Goal: Navigation & Orientation: Find specific page/section

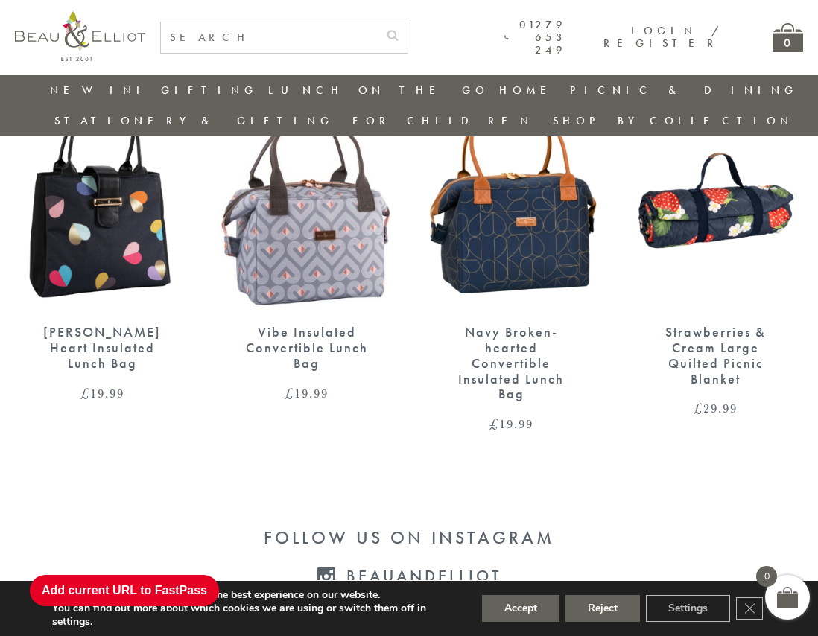
scroll to position [2693, 0]
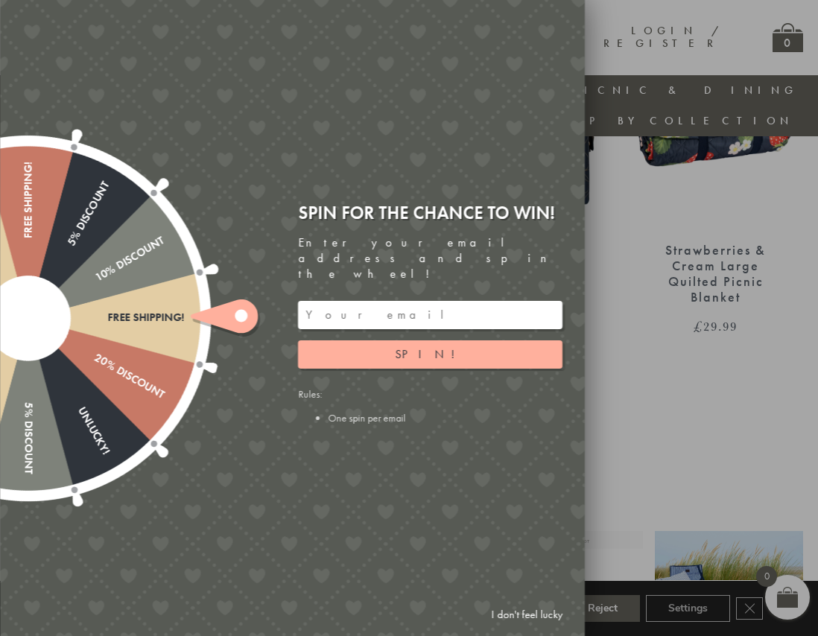
click at [523, 617] on link "I don't feel lucky" at bounding box center [526, 615] width 86 height 28
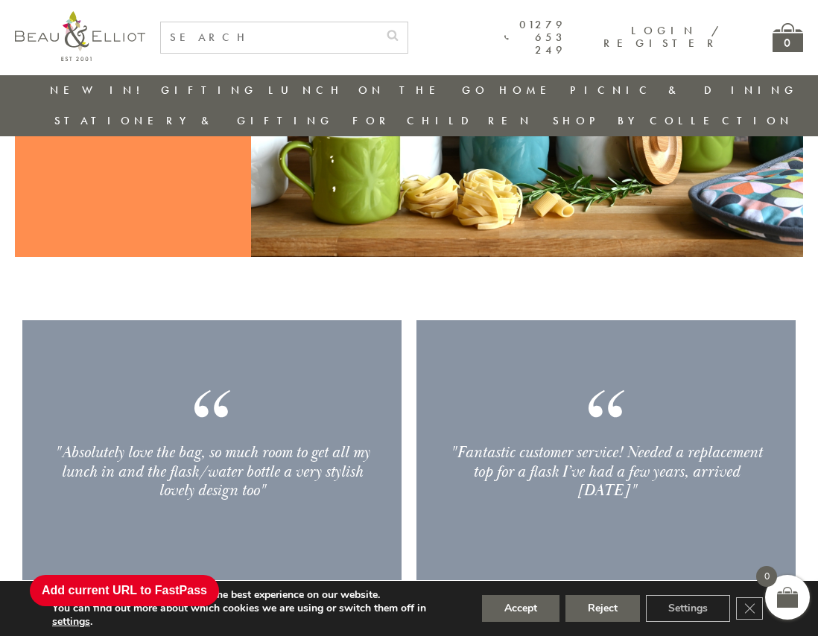
scroll to position [2116, 0]
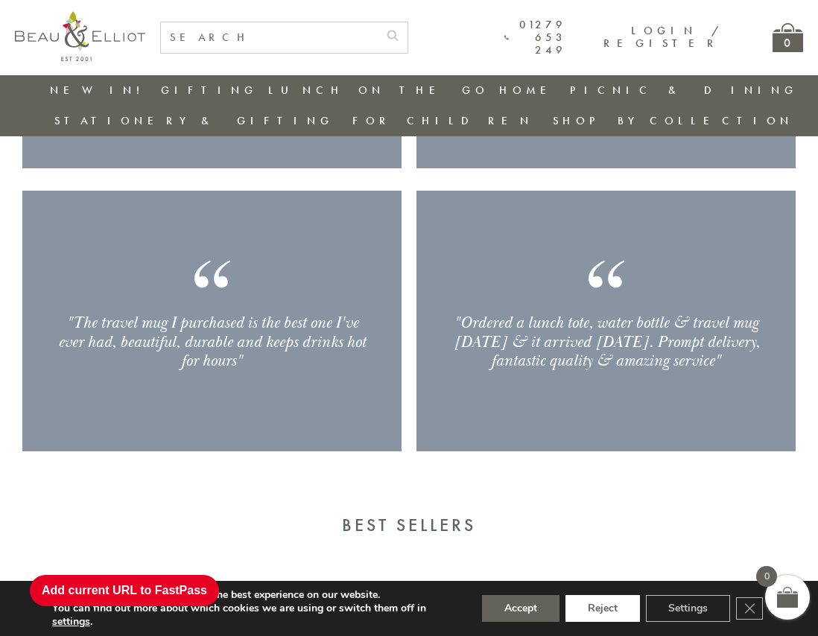
click at [617, 612] on button "Reject" at bounding box center [602, 608] width 74 height 27
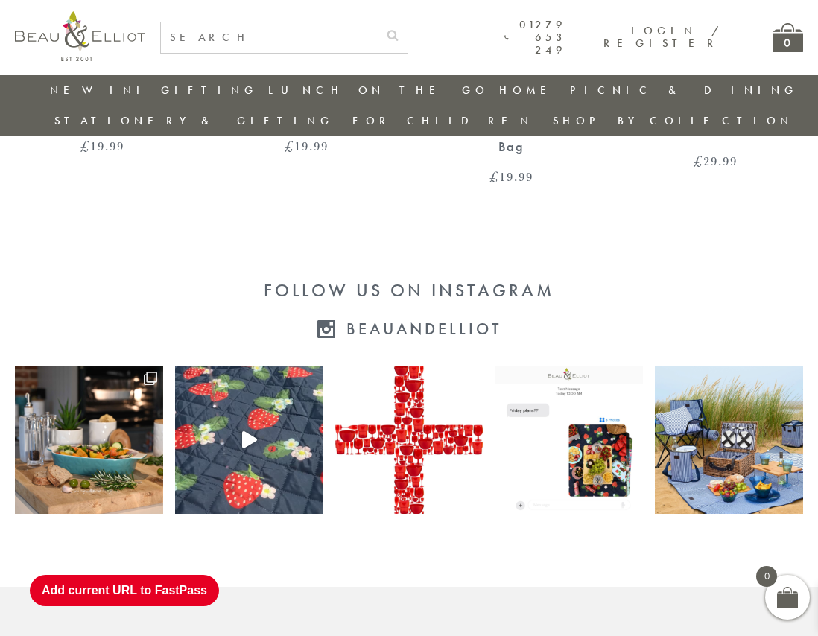
scroll to position [3024, 0]
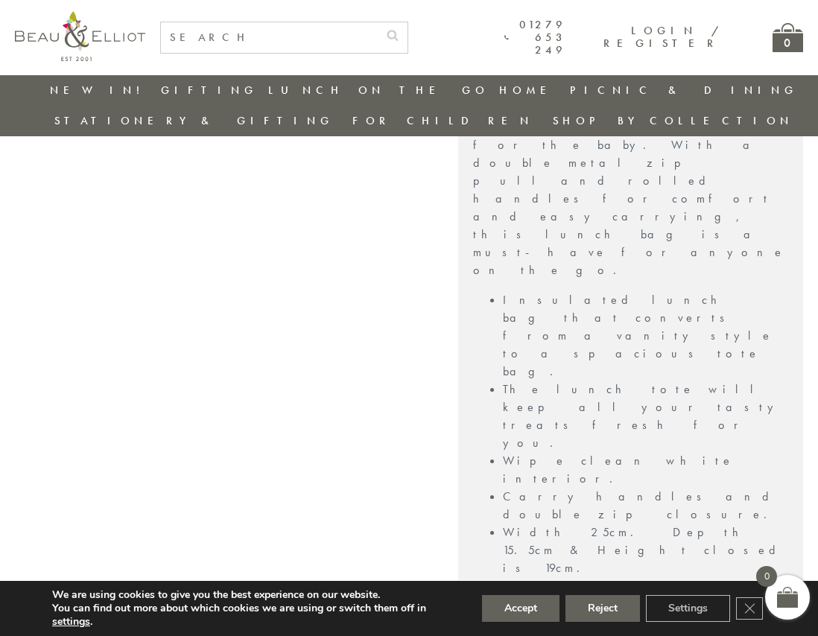
scroll to position [1124, 0]
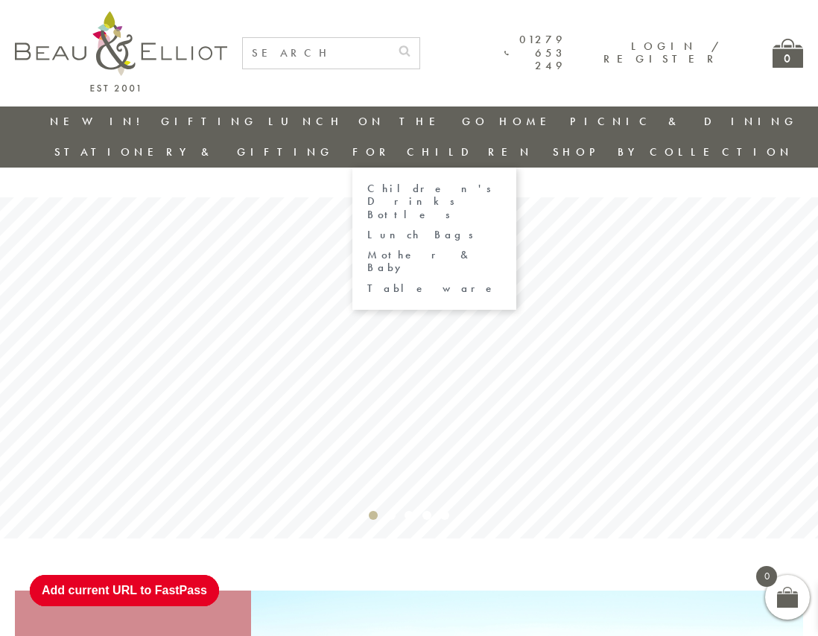
click at [501, 183] on link "Children's Drinks Bottles" at bounding box center [434, 202] width 134 height 39
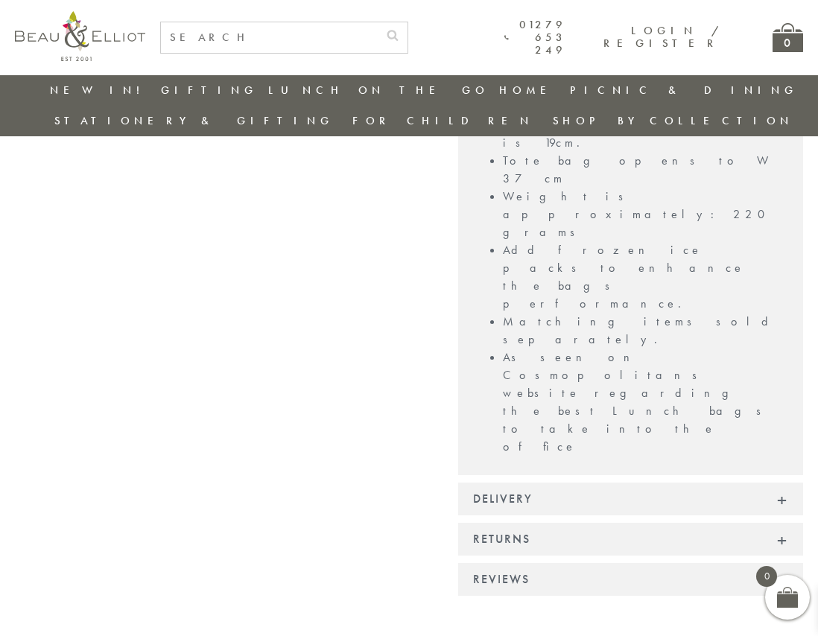
scroll to position [1054, 0]
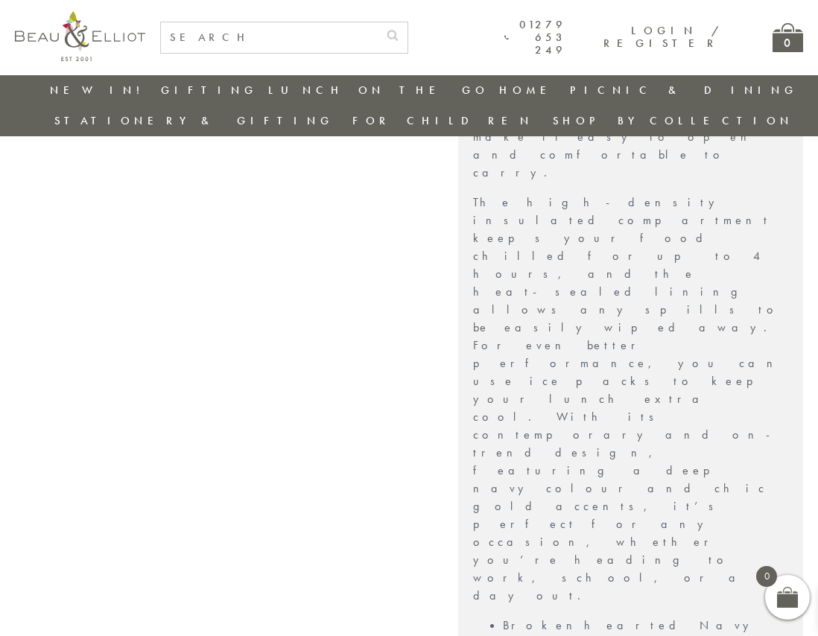
scroll to position [1124, 0]
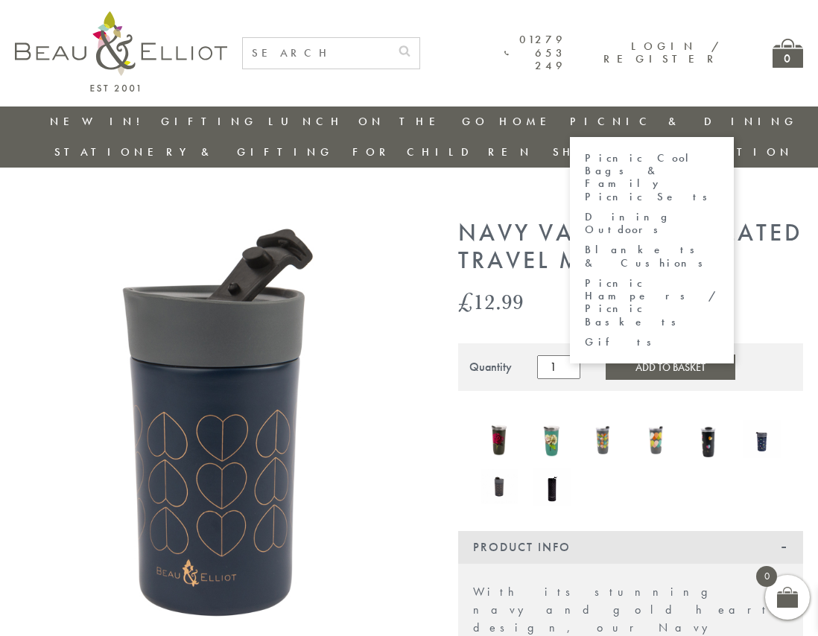
click at [585, 152] on link "Picnic Cool Bags & Family Picnic Sets" at bounding box center [652, 177] width 134 height 51
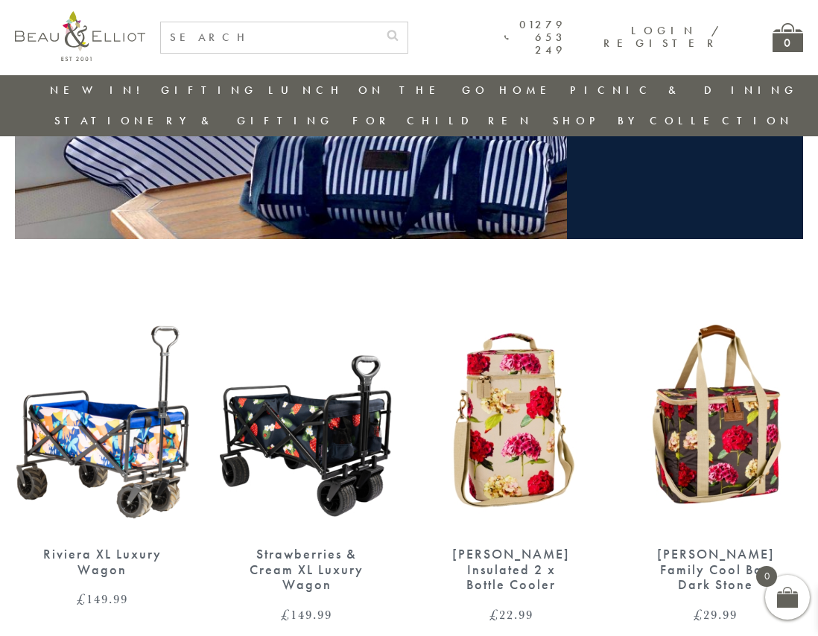
scroll to position [629, 0]
